Goal: Information Seeking & Learning: Learn about a topic

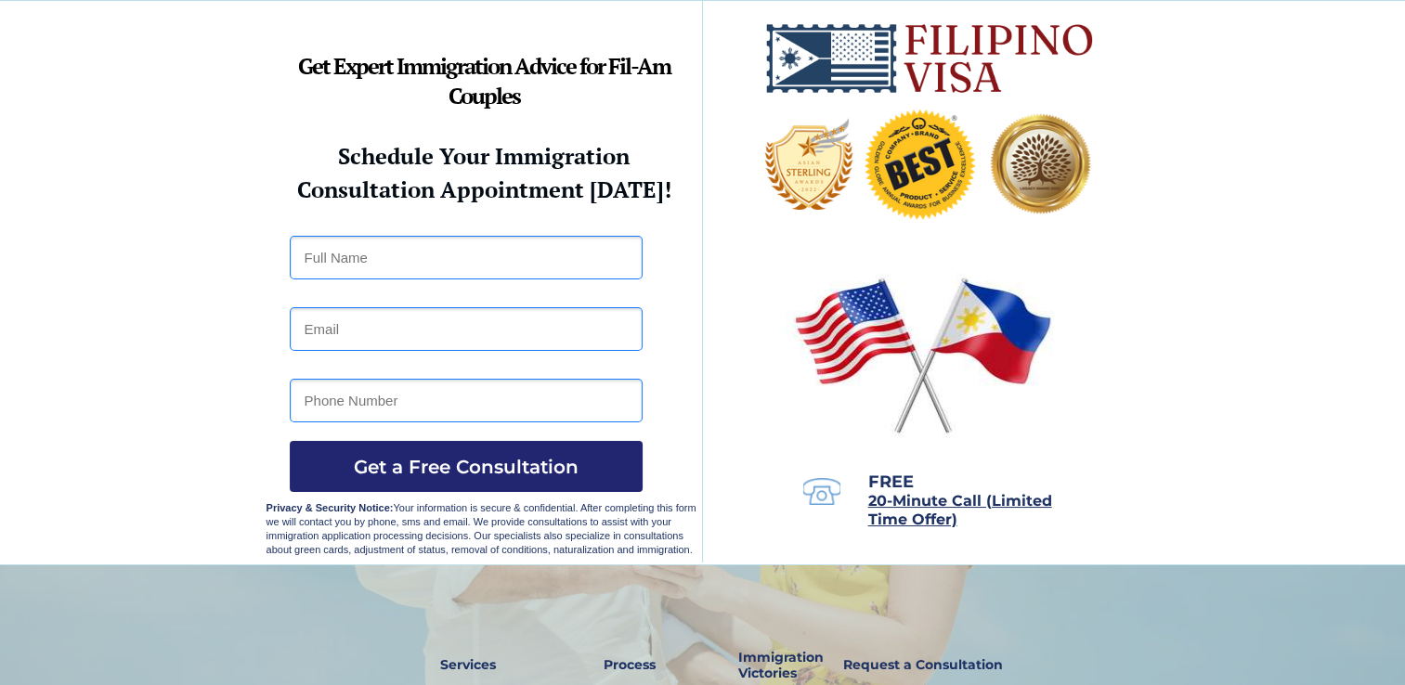
click at [1273, 284] on div at bounding box center [702, 283] width 1405 height 564
click at [1341, 163] on div at bounding box center [702, 283] width 1405 height 564
click at [1377, 266] on div at bounding box center [702, 283] width 1405 height 564
click at [1326, 236] on div at bounding box center [702, 283] width 1405 height 564
click at [1326, 124] on div at bounding box center [702, 283] width 1405 height 564
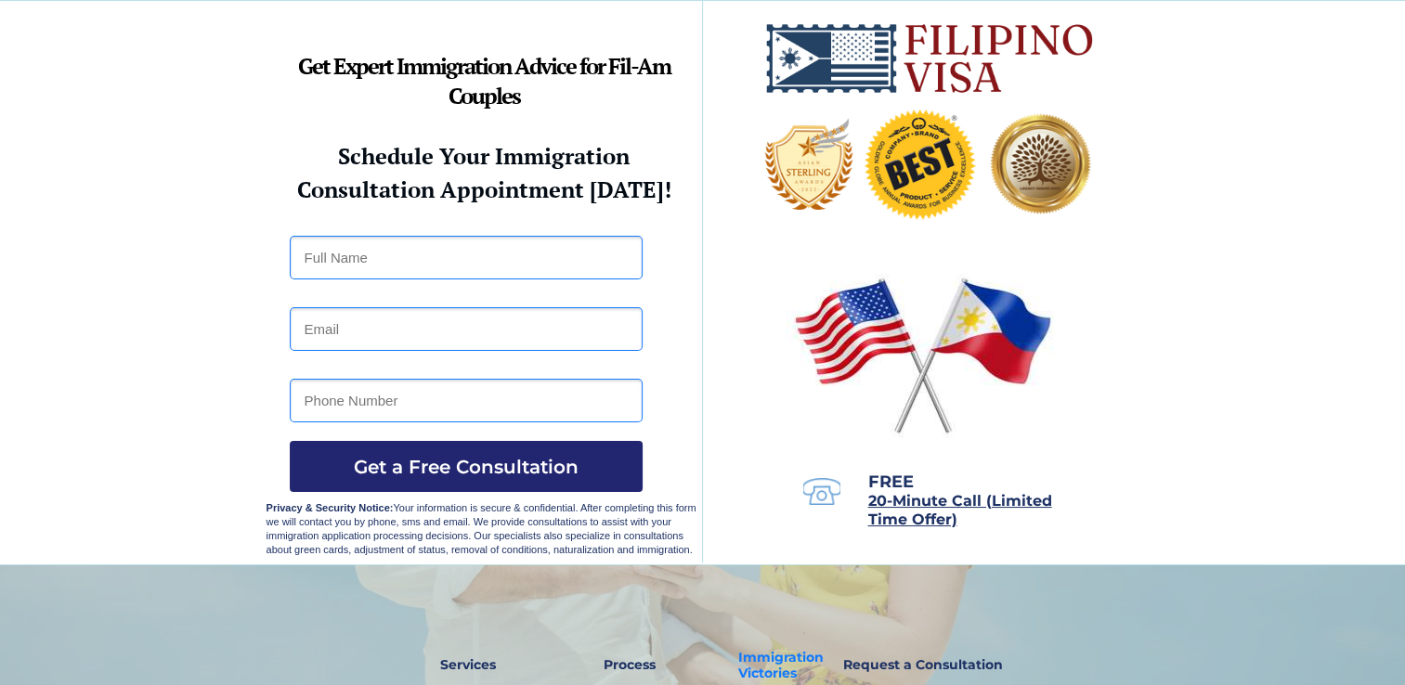
click at [747, 670] on strong "Immigration Victories" at bounding box center [780, 665] width 85 height 32
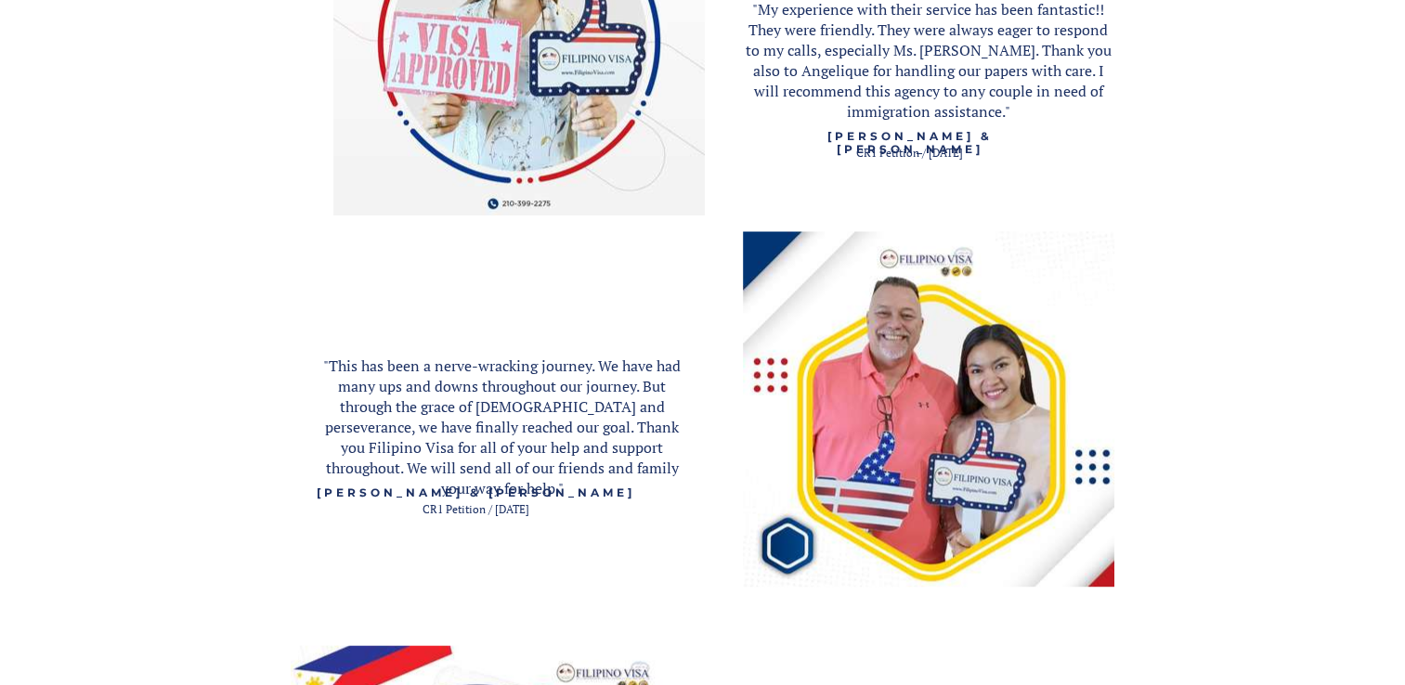
click at [1263, 309] on div at bounding box center [702, 690] width 1405 height 1709
click at [1338, 277] on div at bounding box center [702, 690] width 1405 height 1709
click at [992, 257] on img at bounding box center [928, 409] width 371 height 356
click at [1326, 273] on div at bounding box center [702, 690] width 1405 height 1709
click at [1322, 336] on div at bounding box center [702, 690] width 1405 height 1709
